Goal: Task Accomplishment & Management: Manage account settings

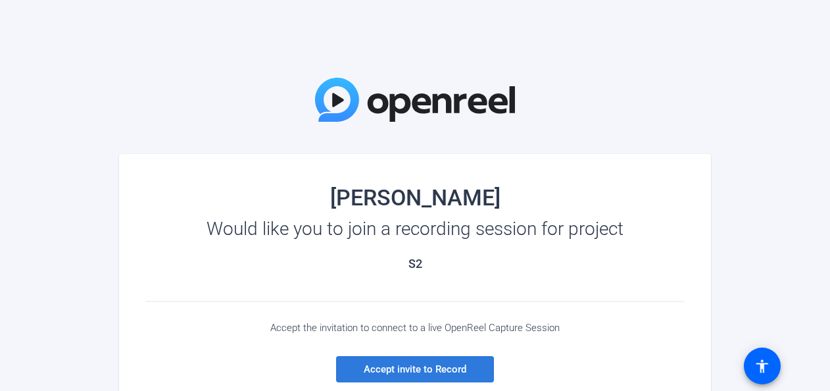
click at [439, 364] on span "Accept invite to Record" at bounding box center [415, 369] width 103 height 12
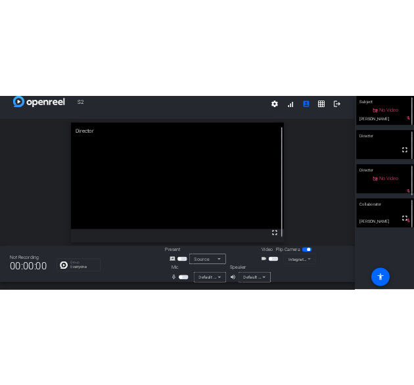
scroll to position [14, 0]
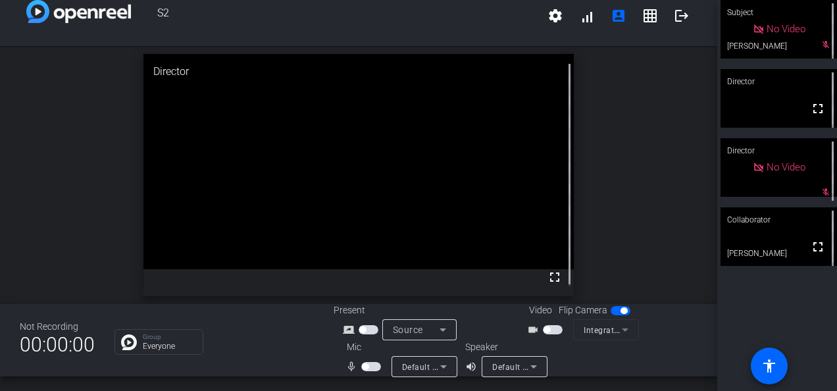
click at [544, 325] on span "button" at bounding box center [553, 329] width 20 height 9
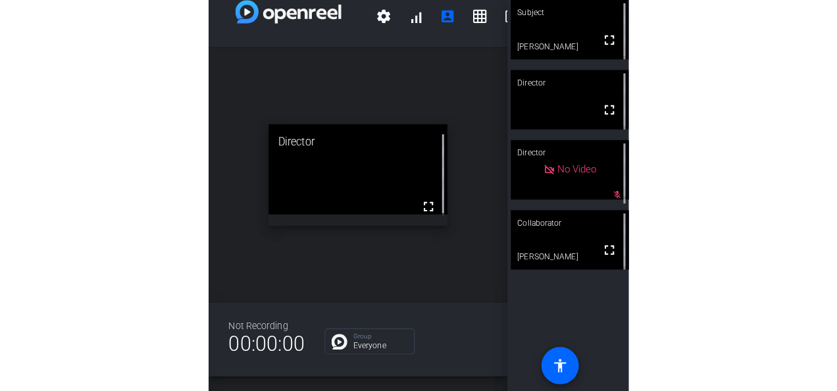
scroll to position [15, 0]
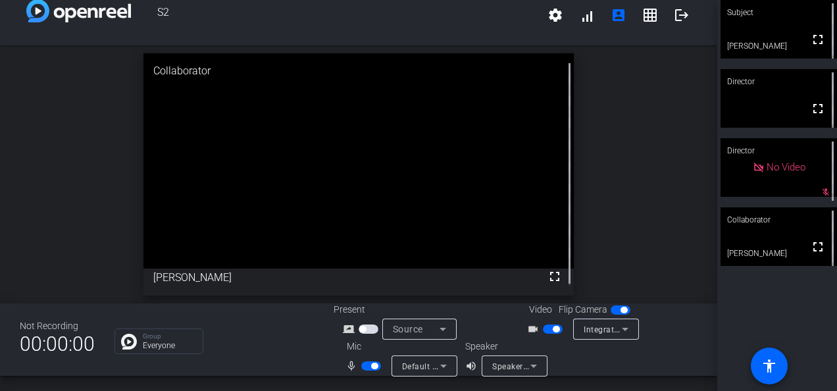
click at [359, 327] on span "button" at bounding box center [362, 329] width 7 height 7
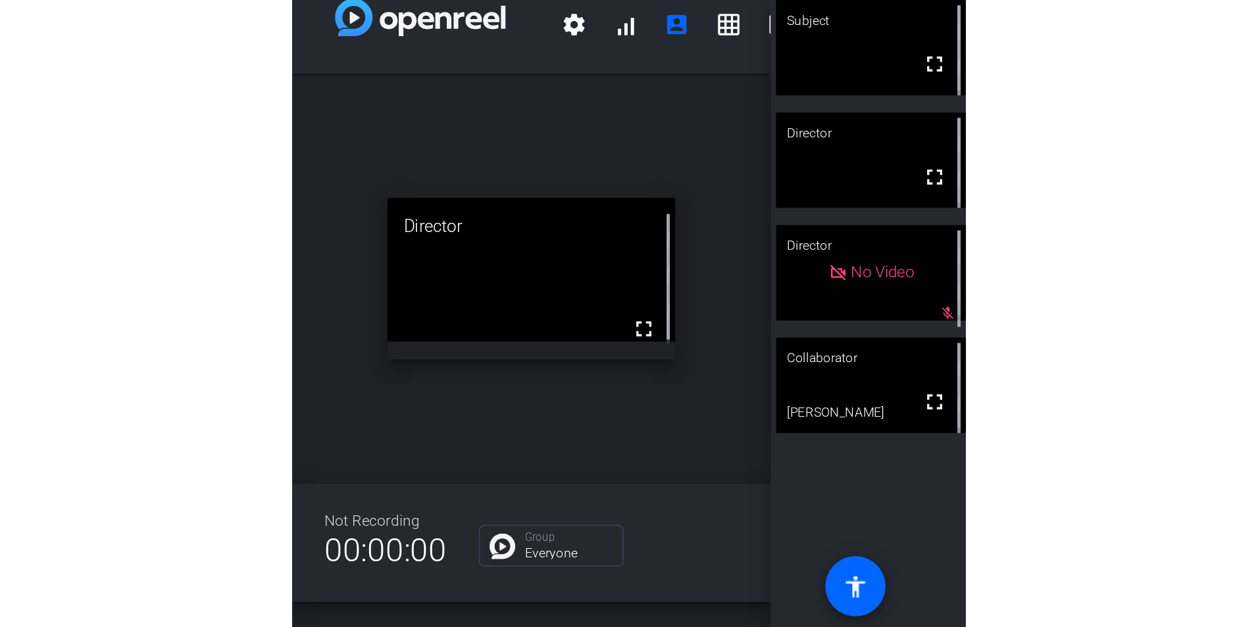
scroll to position [0, 0]
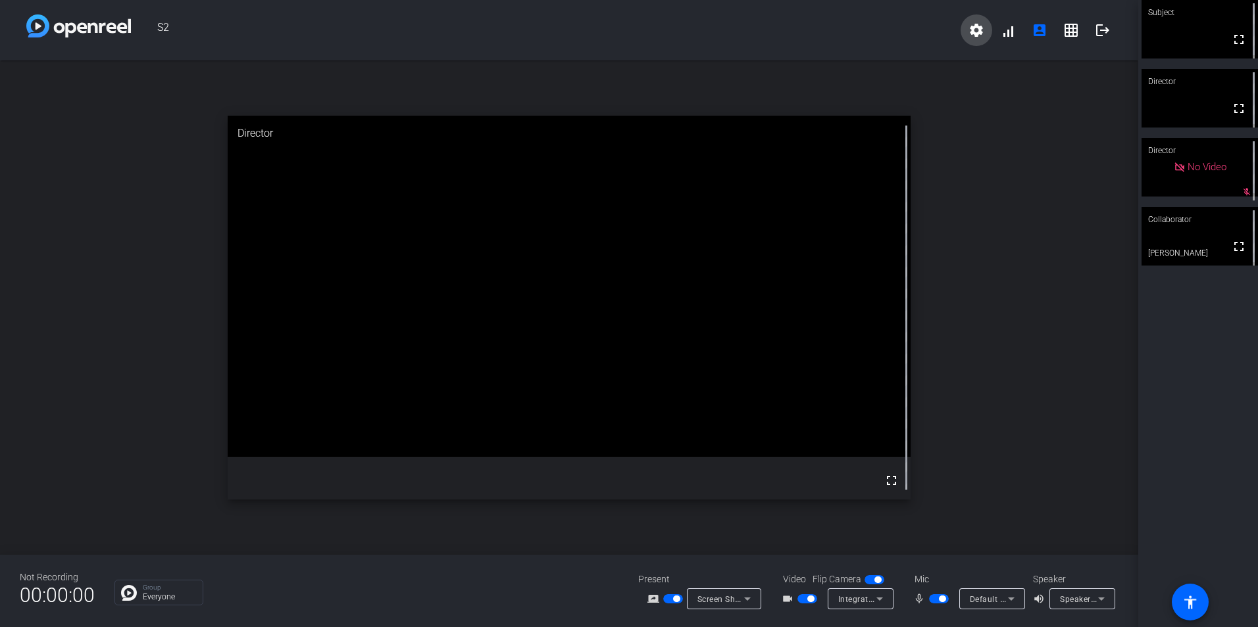
click at [836, 25] on mat-icon "settings" at bounding box center [976, 30] width 16 height 16
click at [836, 32] on div at bounding box center [629, 313] width 1258 height 627
click at [836, 32] on span at bounding box center [1008, 30] width 32 height 32
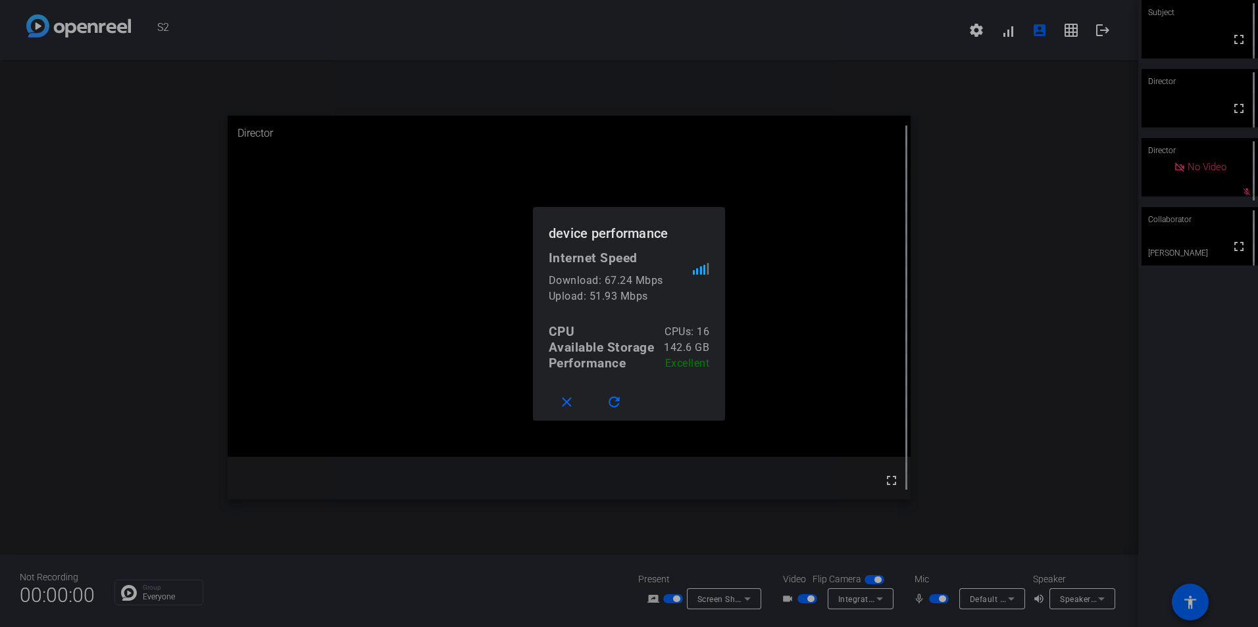
click at [836, 162] on div at bounding box center [629, 313] width 1258 height 627
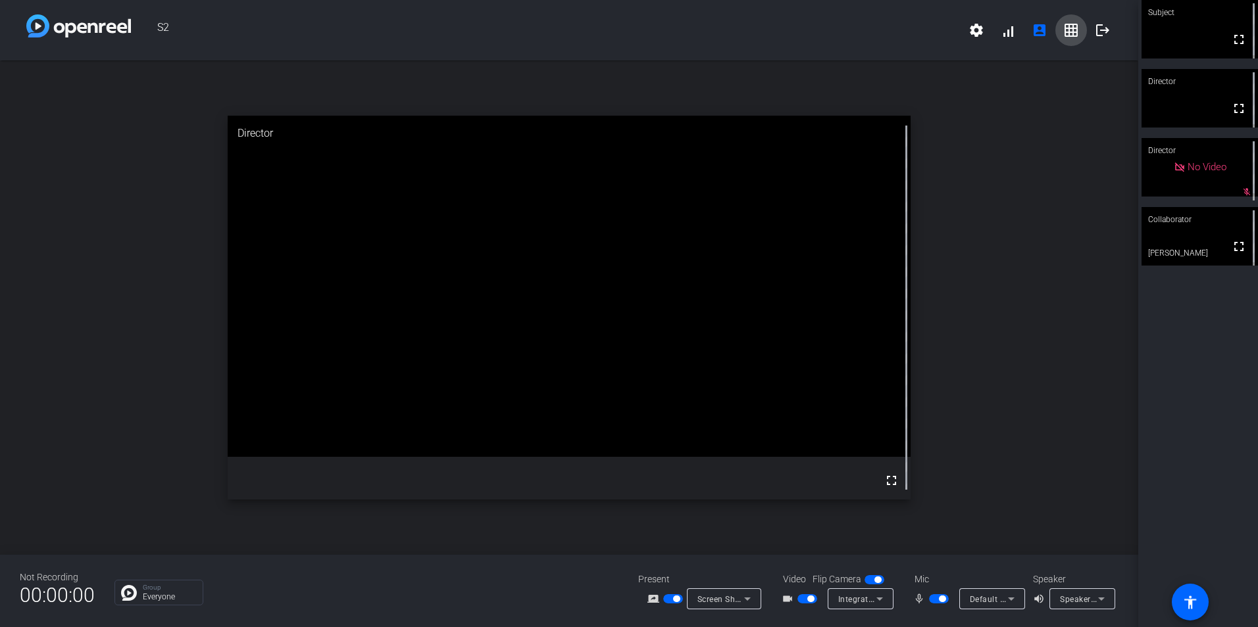
click at [836, 36] on mat-icon "grid_on" at bounding box center [1071, 30] width 16 height 16
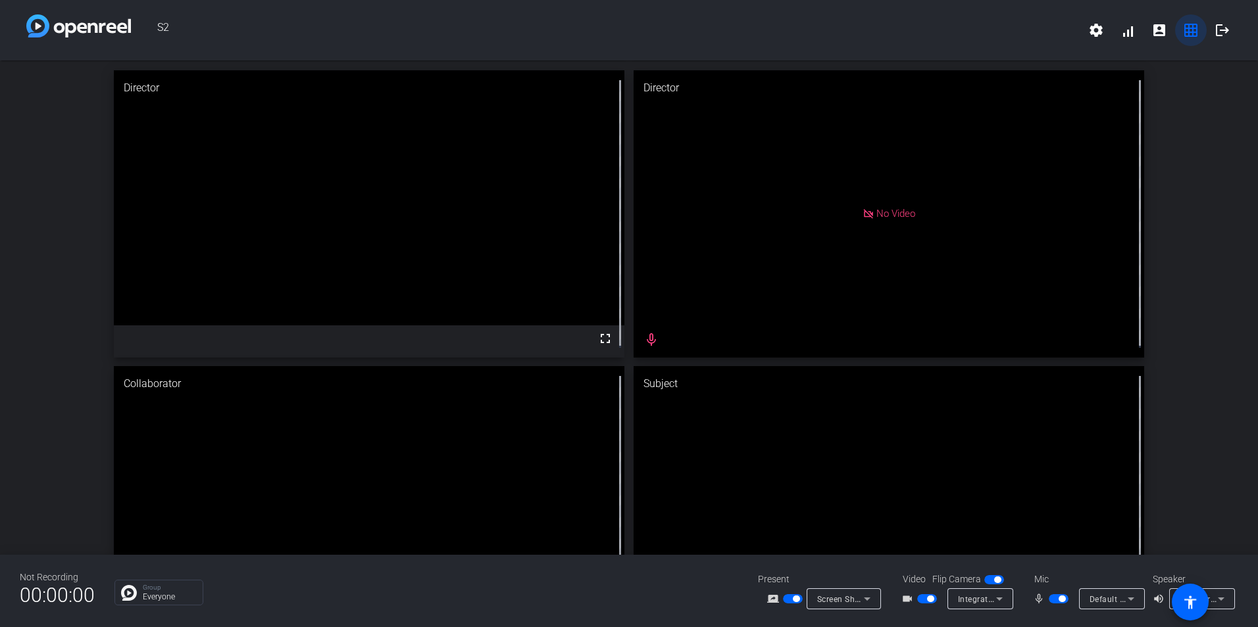
click at [836, 31] on mat-icon "grid_on" at bounding box center [1191, 30] width 16 height 16
click at [836, 34] on mat-icon "account_box" at bounding box center [1159, 30] width 16 height 16
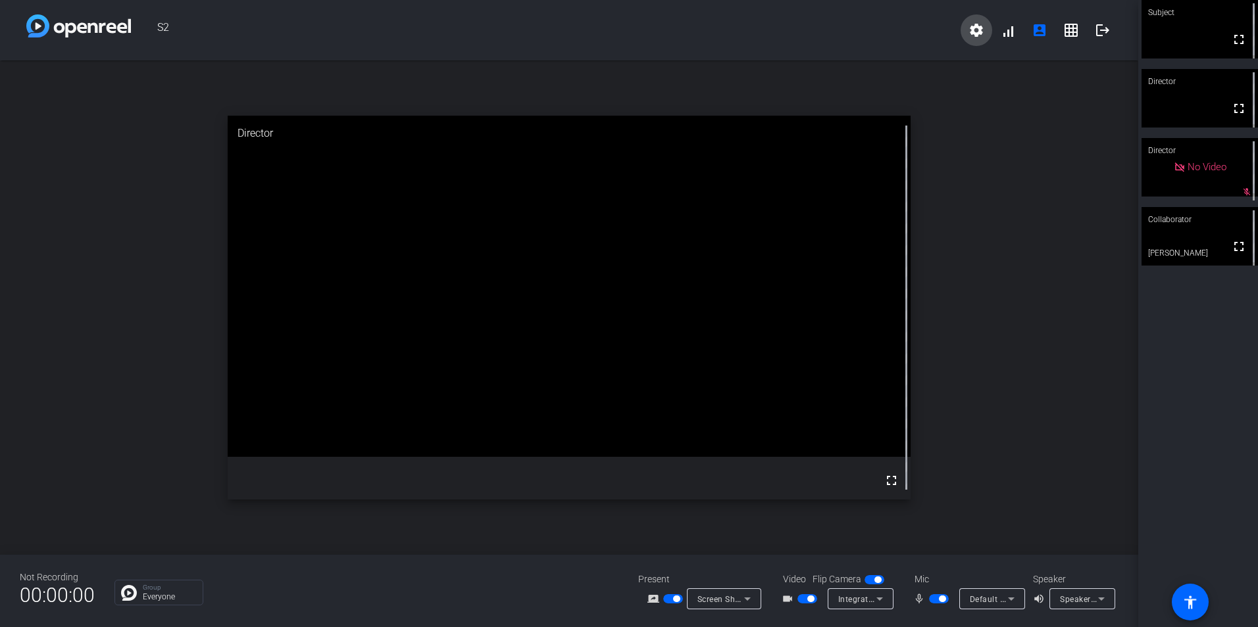
click at [836, 27] on mat-icon "settings" at bounding box center [976, 30] width 16 height 16
click at [836, 71] on span "Download all data" at bounding box center [1005, 74] width 69 height 16
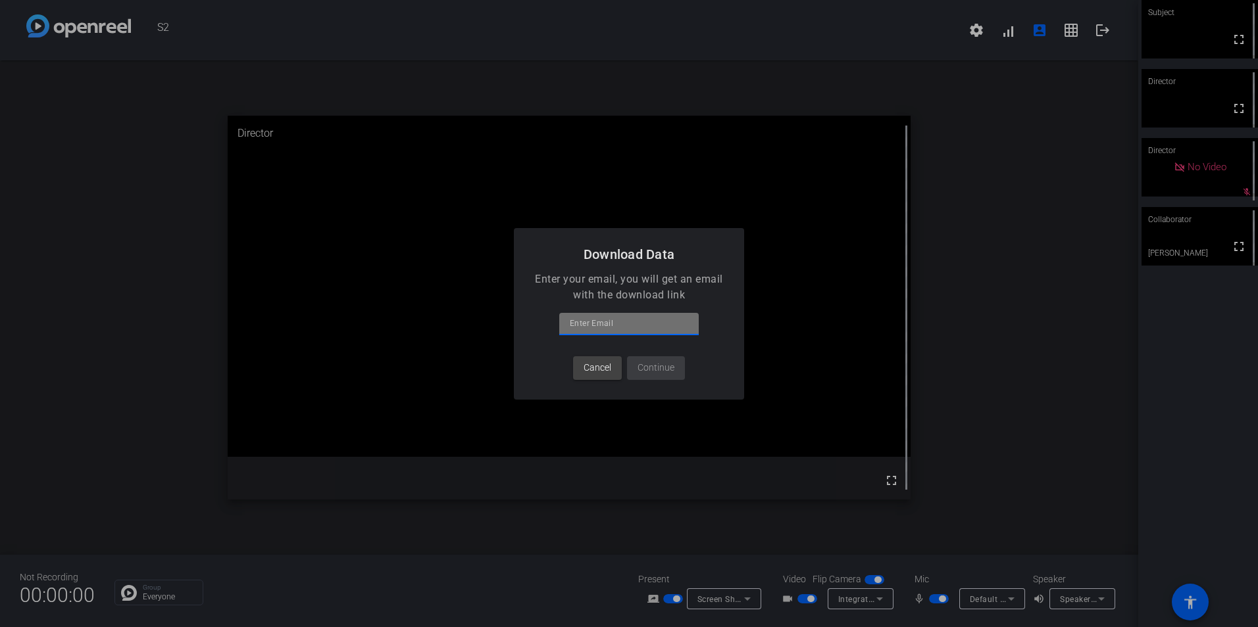
click at [626, 326] on input at bounding box center [629, 324] width 118 height 16
type input "[EMAIL_ADDRESS][DOMAIN_NAME]"
click at [643, 369] on span "Continue" at bounding box center [655, 368] width 37 height 14
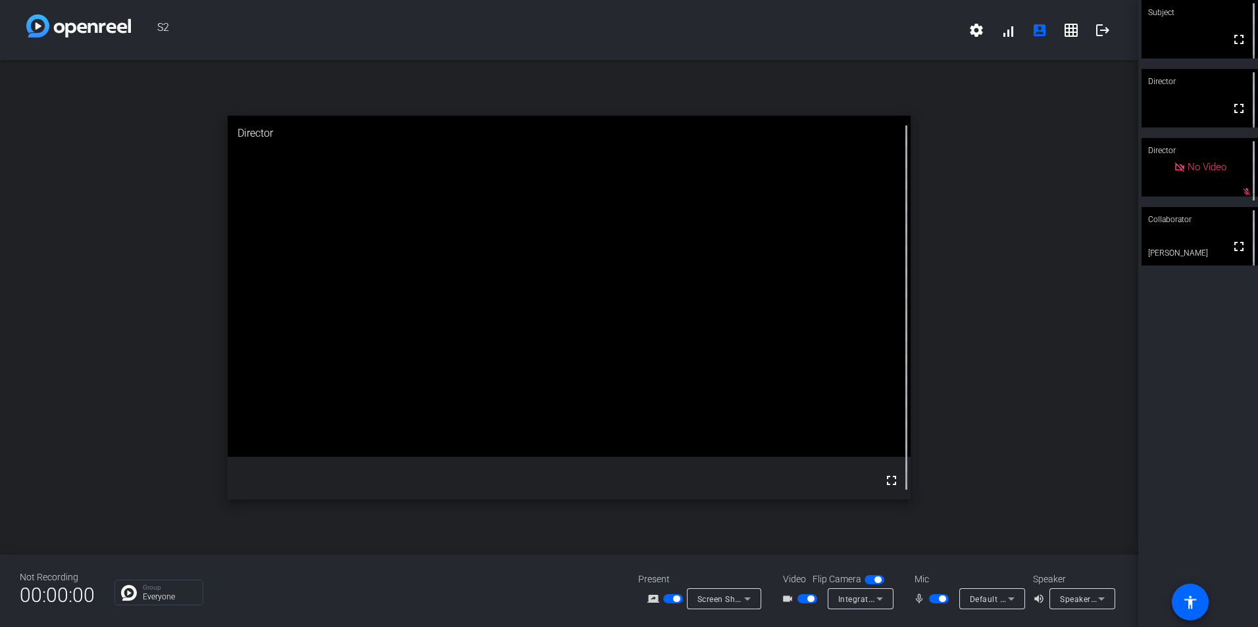
click at [836, 311] on div "open_in_new Director fullscreen" at bounding box center [569, 308] width 1138 height 495
drag, startPoint x: 1053, startPoint y: 3, endPoint x: 949, endPoint y: 112, distance: 151.2
click at [836, 112] on div "open_in_new Director fullscreen" at bounding box center [569, 308] width 1138 height 495
click at [162, 390] on p "Everyone" at bounding box center [169, 597] width 53 height 8
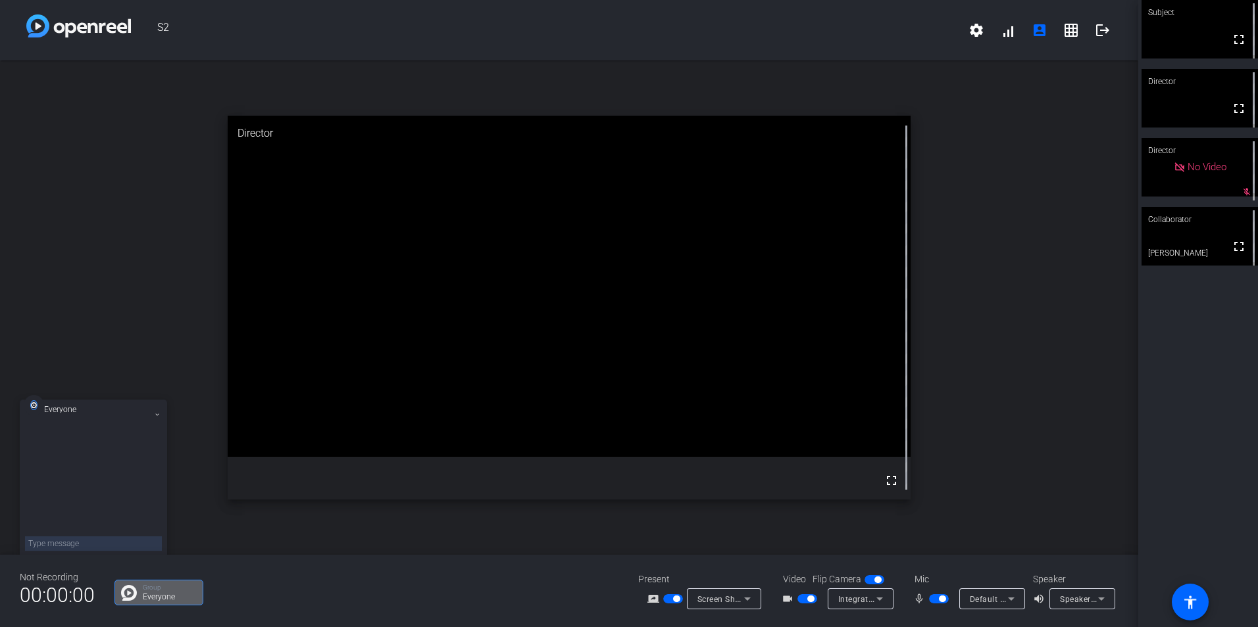
click at [83, 390] on div at bounding box center [93, 484] width 137 height 112
click at [108, 390] on div at bounding box center [93, 484] width 137 height 112
click at [155, 390] on icon at bounding box center [157, 414] width 5 height 5
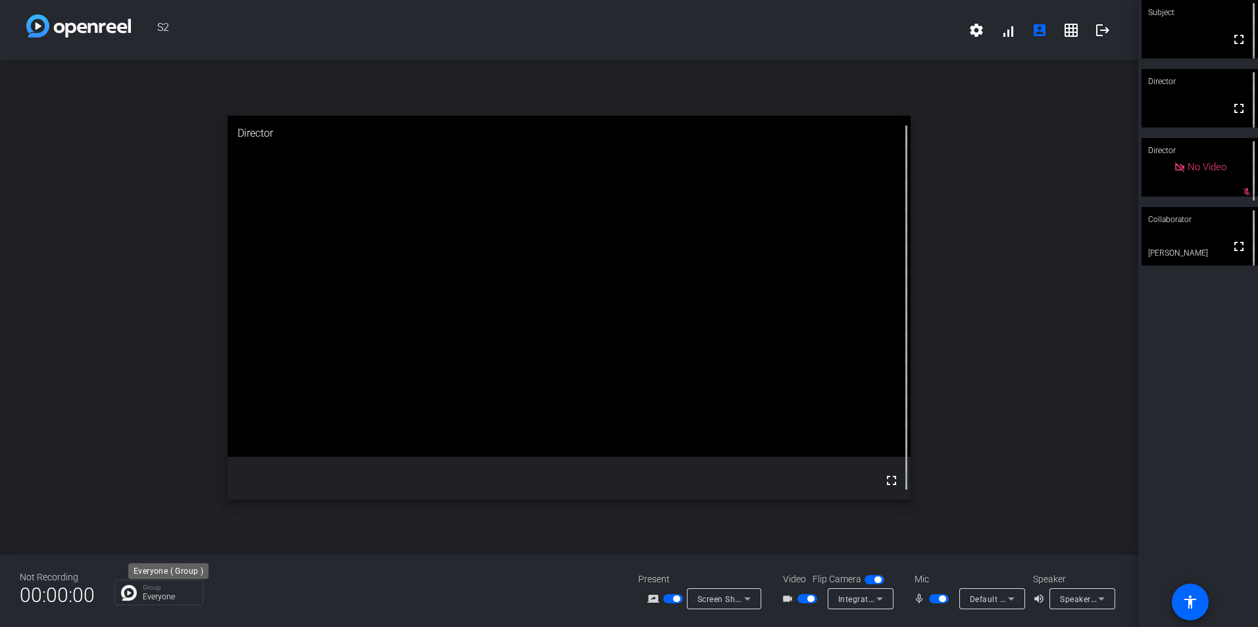
click at [167, 390] on p "Everyone" at bounding box center [169, 597] width 53 height 8
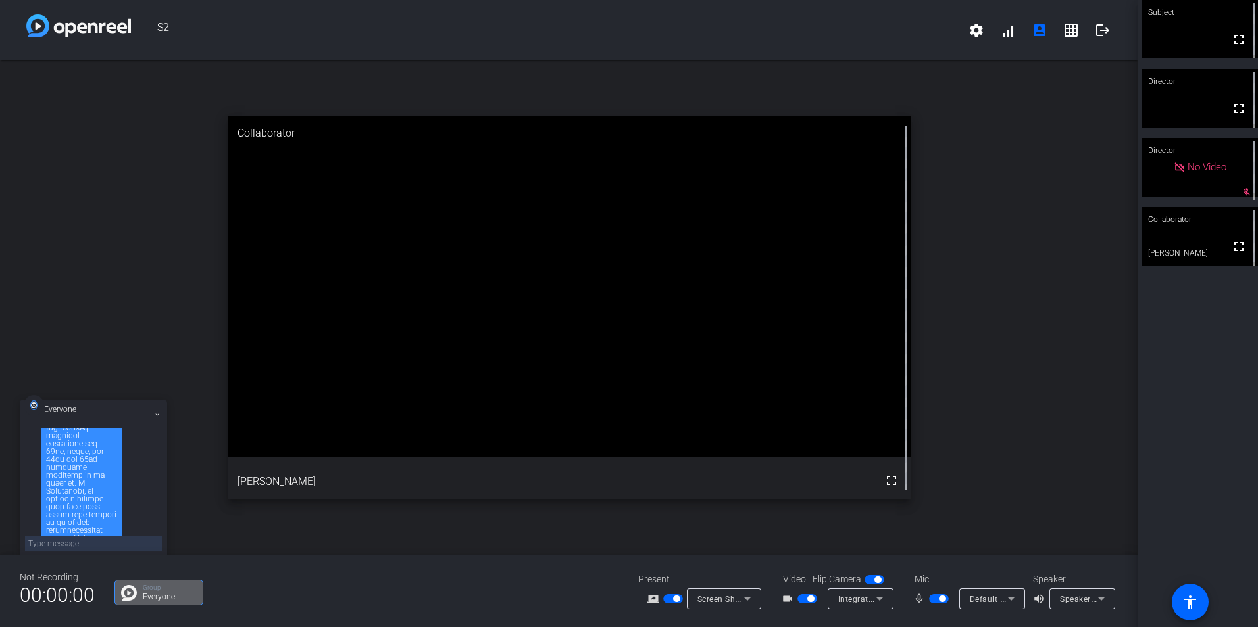
scroll to position [214, 0]
drag, startPoint x: 1028, startPoint y: 6, endPoint x: 907, endPoint y: 81, distance: 142.4
click at [836, 81] on div "S2 settings signal_cellular_alt account_box grid_on logout open_in_new Director…" at bounding box center [569, 313] width 1138 height 627
drag, startPoint x: 907, startPoint y: 81, endPoint x: 1042, endPoint y: 154, distance: 153.9
click at [836, 154] on div "S2 settings signal_cellular_alt account_box grid_on logout open_in_new Director…" at bounding box center [569, 313] width 1138 height 627
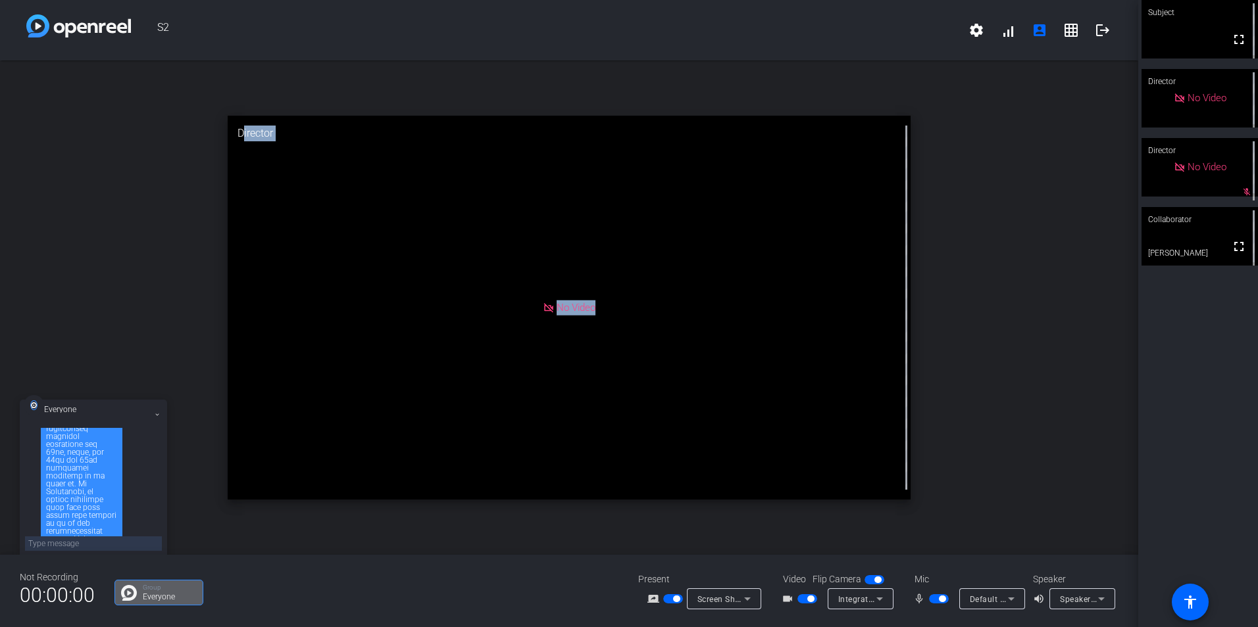
click at [836, 76] on div "open_in_new Director No Video" at bounding box center [569, 308] width 1138 height 495
